Goal: Check status: Check status

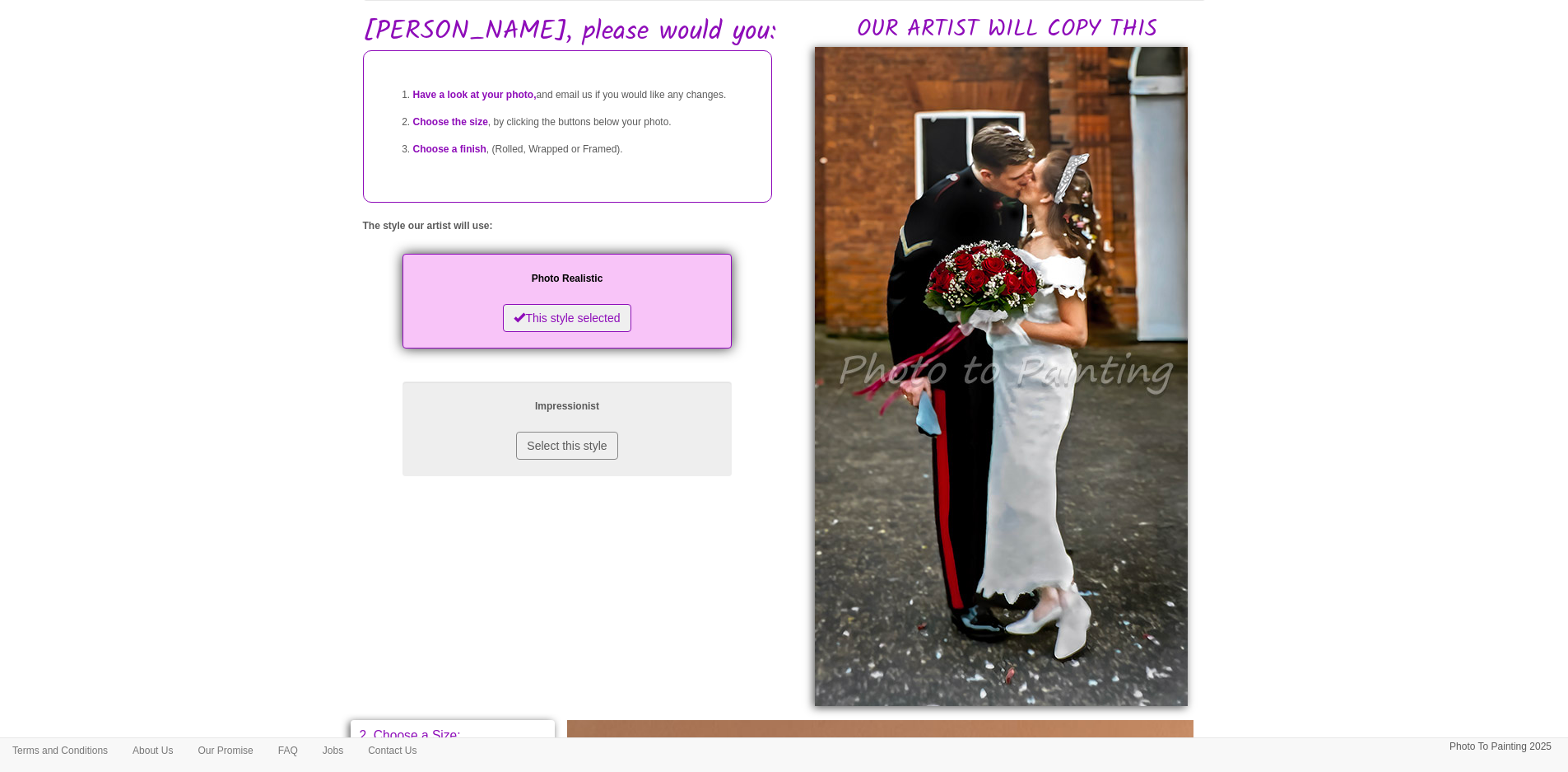
scroll to position [101, 0]
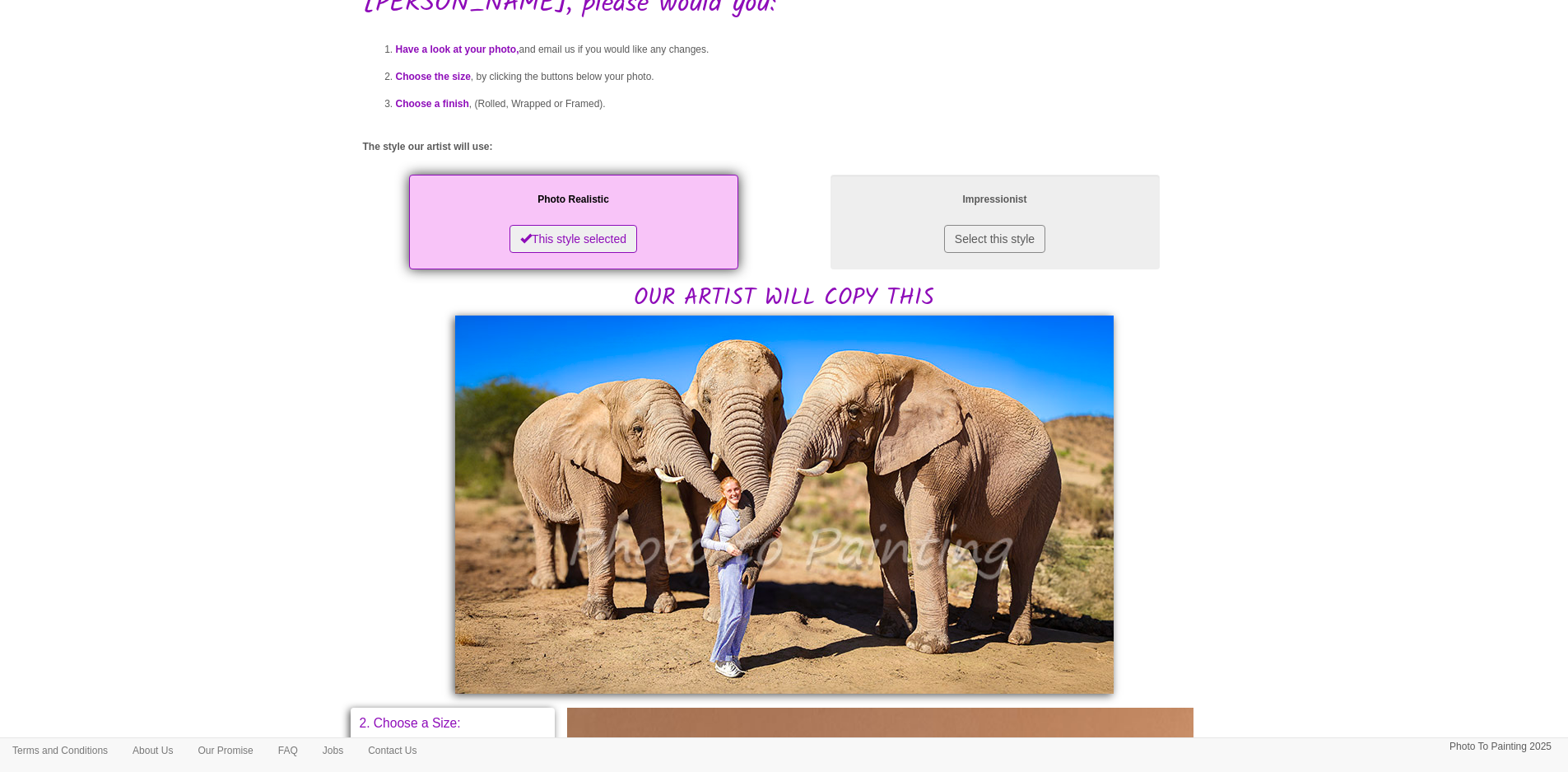
scroll to position [164, 0]
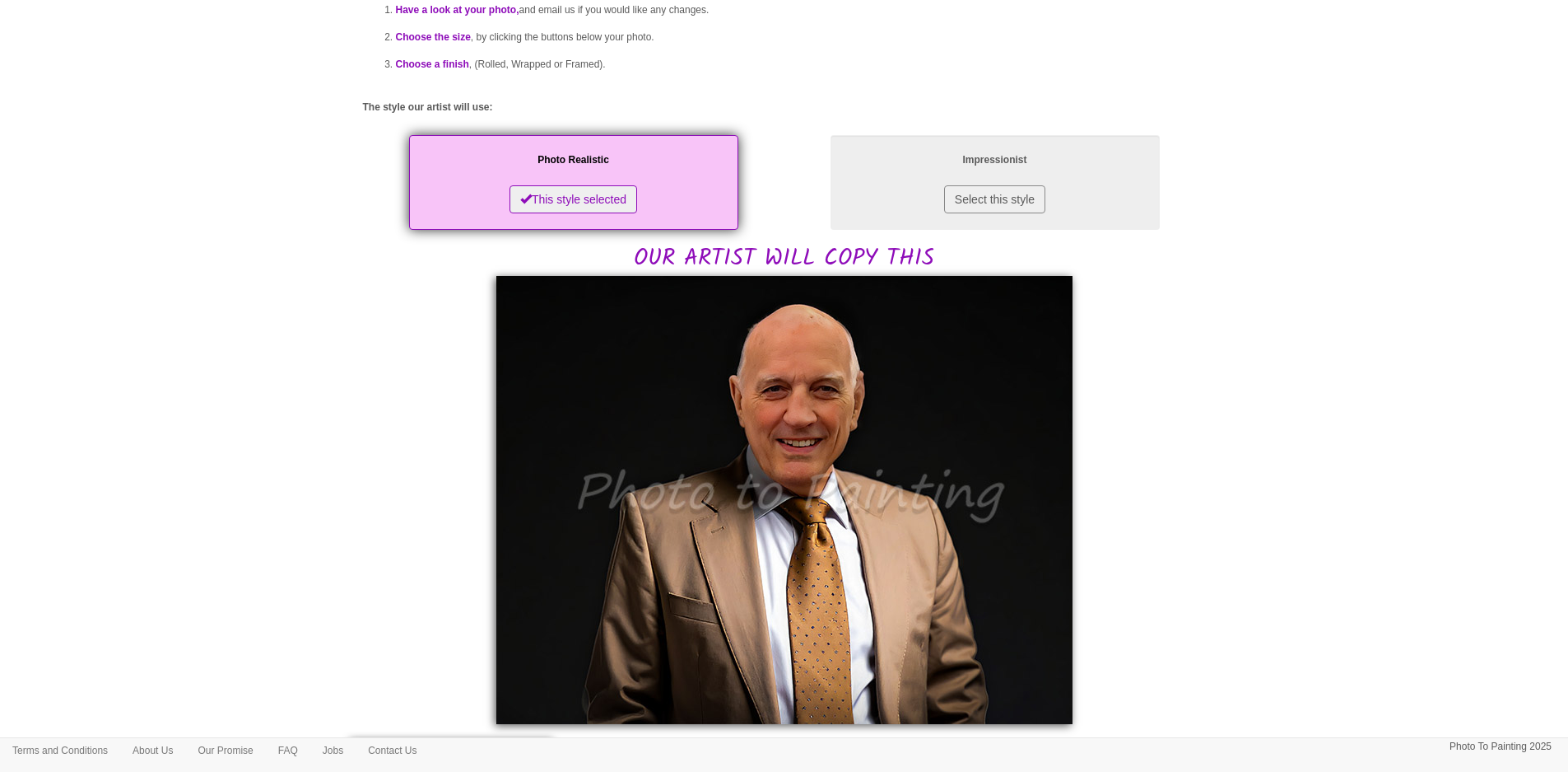
click at [416, 629] on div "Have a look at your photo, and email us if you would like any changes. Choose t…" at bounding box center [784, 660] width 843 height 1354
click at [1282, 481] on body "Your painting - risk free Toggle navigation Menu Home Photo to Painting Photo t…" at bounding box center [784, 637] width 1568 height 1588
click at [891, 495] on img at bounding box center [784, 500] width 576 height 448
